Goal: Task Accomplishment & Management: Complete application form

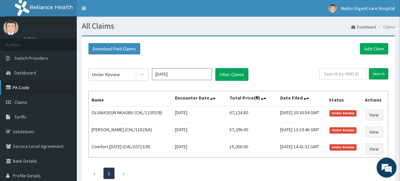
click at [43, 88] on link "PA Code" at bounding box center [38, 87] width 77 height 15
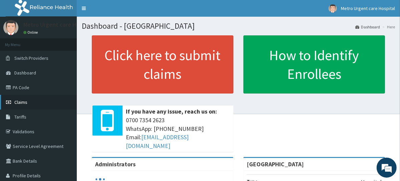
click at [32, 102] on link "Claims" at bounding box center [38, 102] width 77 height 15
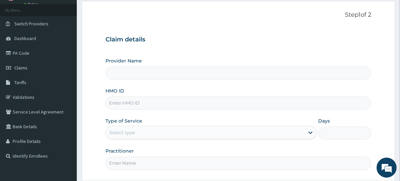
type input "[GEOGRAPHIC_DATA]"
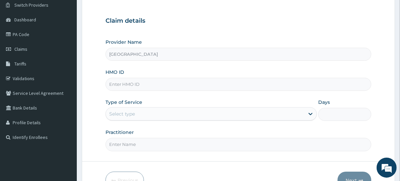
scroll to position [54, 0]
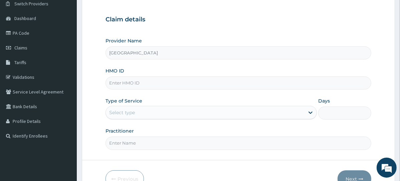
click at [155, 82] on input "HMO ID" at bounding box center [239, 83] width 266 height 13
paste input "CHL/11055/B"
type input "CHL/11055/B"
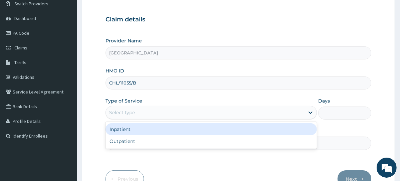
click at [133, 146] on div "Outpatient" at bounding box center [212, 141] width 212 height 12
type input "1"
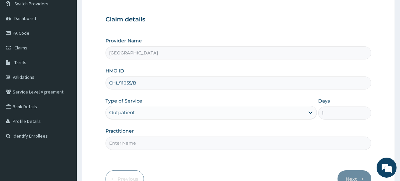
click at [136, 142] on input "Practitioner" at bounding box center [239, 143] width 266 height 13
type input "DR OLIVIA"
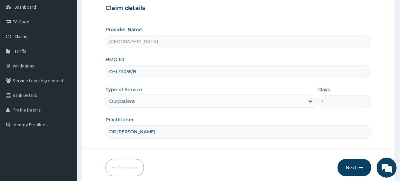
scroll to position [93, 0]
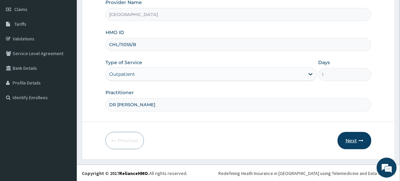
click at [356, 142] on button "Next" at bounding box center [355, 140] width 34 height 17
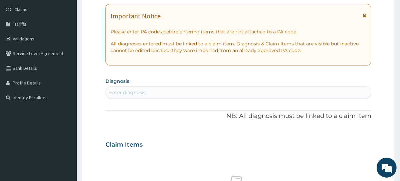
click at [365, 16] on icon at bounding box center [365, 15] width 4 height 5
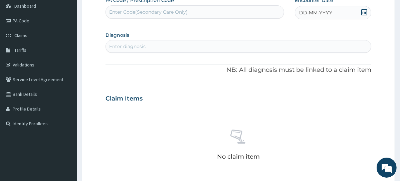
scroll to position [38, 0]
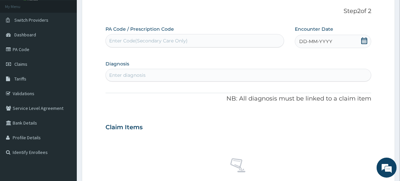
click at [366, 43] on icon at bounding box center [365, 40] width 6 height 7
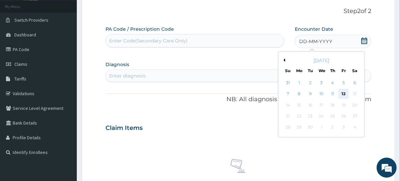
click at [343, 93] on div "12" at bounding box center [344, 94] width 10 height 10
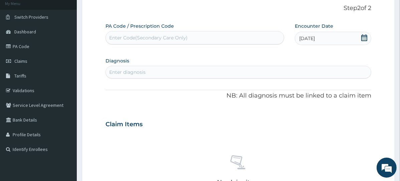
scroll to position [0, 0]
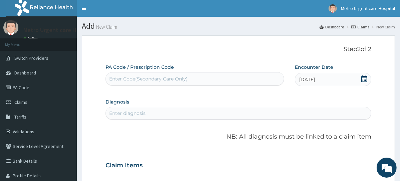
paste input "PA/BC41DE"
type input "PA/BC41DE"
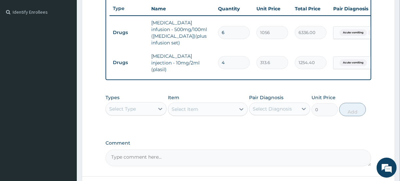
scroll to position [232, 0]
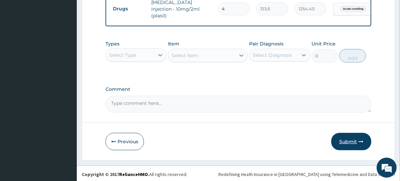
click at [350, 142] on button "Submit" at bounding box center [352, 141] width 40 height 17
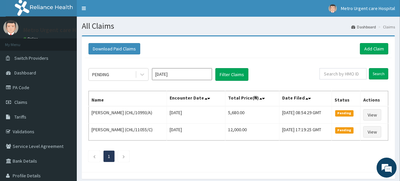
click at [236, 99] on th "Total Price(₦)" at bounding box center [252, 98] width 54 height 15
